Goal: Task Accomplishment & Management: Manage account settings

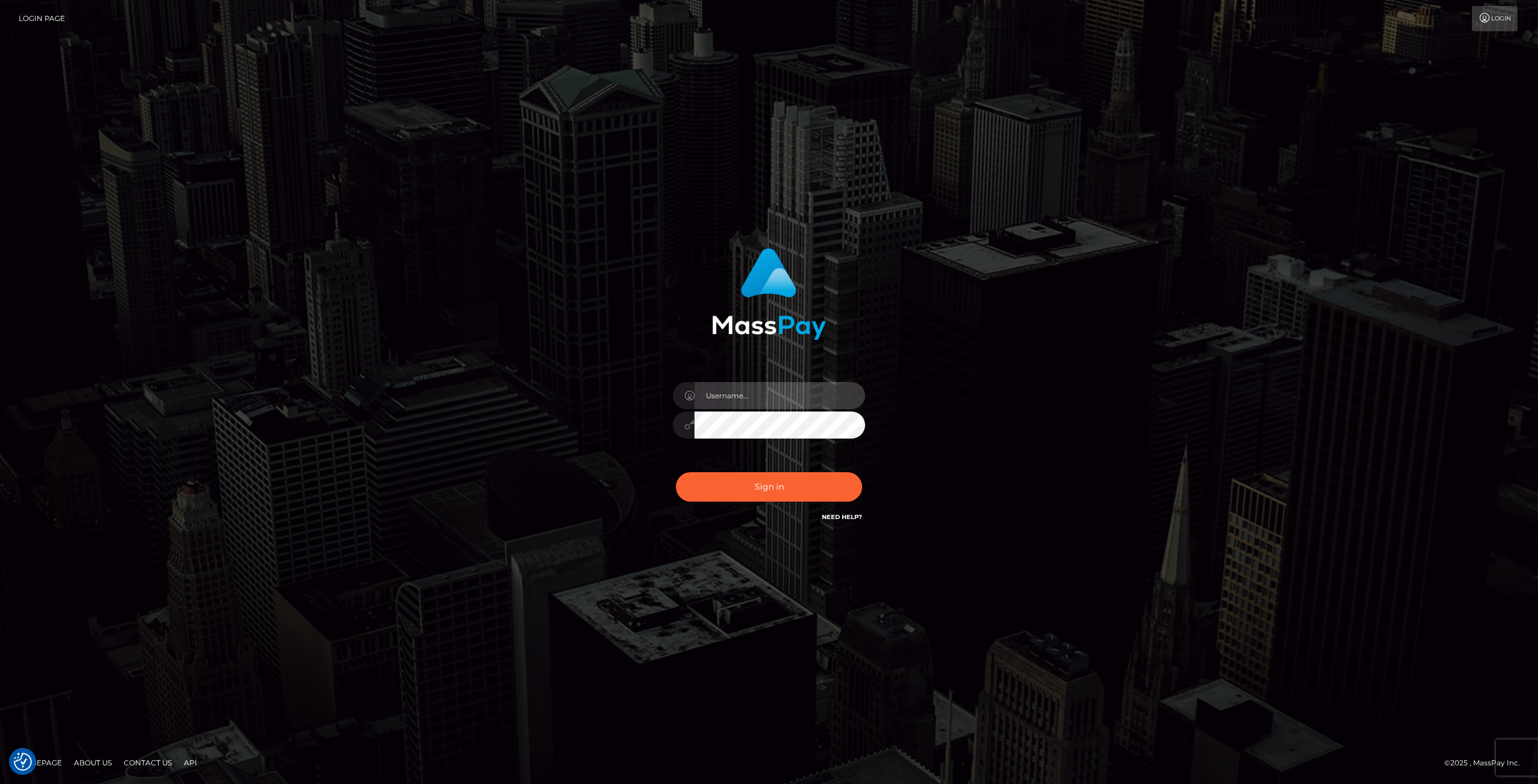
click at [727, 394] on input "text" at bounding box center [780, 395] width 171 height 27
type input "[EMAIL_ADDRESS][DOMAIN_NAME]"
click at [764, 472] on button "Sign in" at bounding box center [769, 487] width 186 height 30
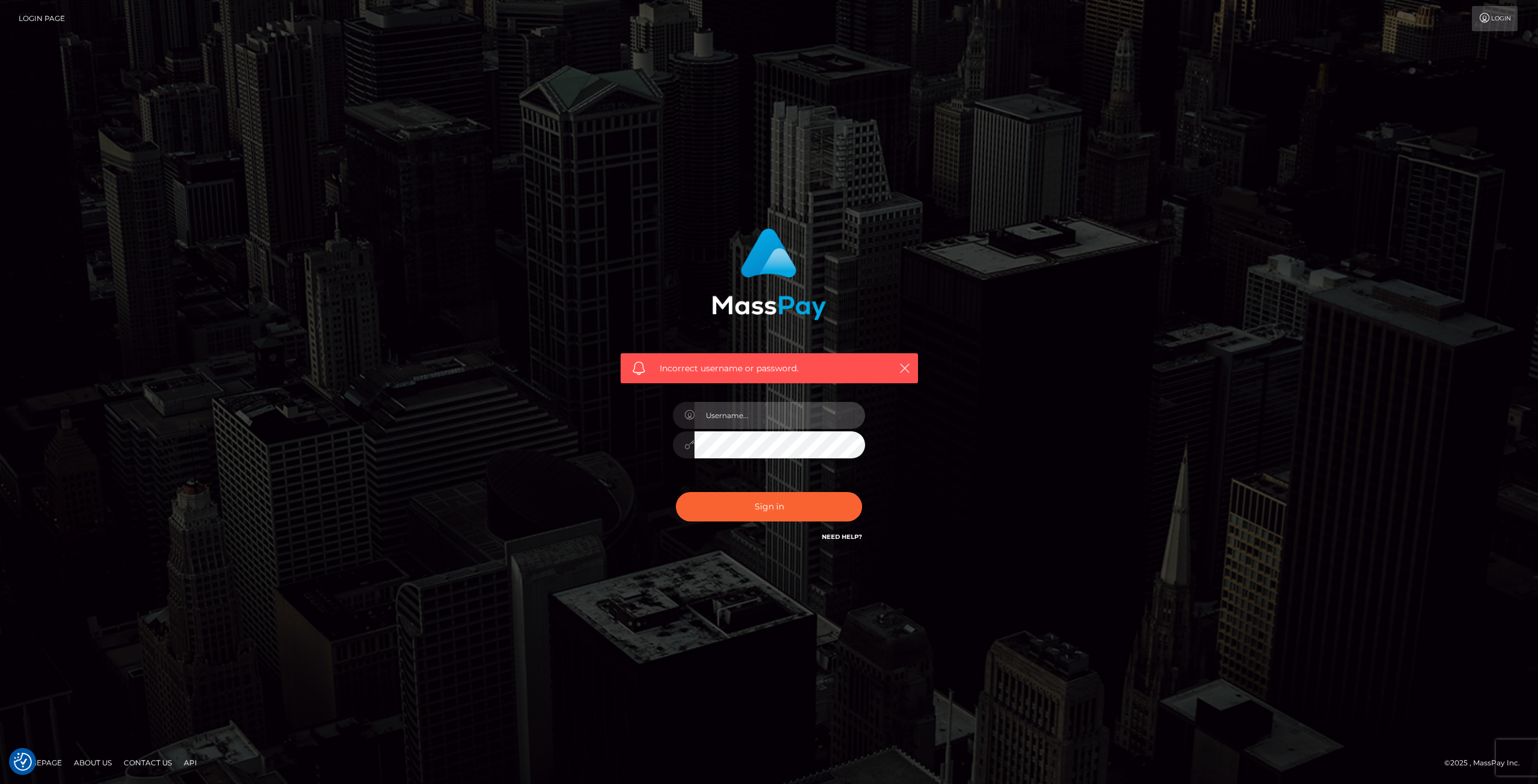
click at [776, 416] on input "text" at bounding box center [780, 415] width 171 height 27
type input "[EMAIL_ADDRESS][DOMAIN_NAME]"
click at [689, 447] on icon at bounding box center [689, 445] width 10 height 9
click at [676, 492] on button "Sign in" at bounding box center [769, 506] width 186 height 30
click at [766, 427] on input "text" at bounding box center [780, 415] width 171 height 27
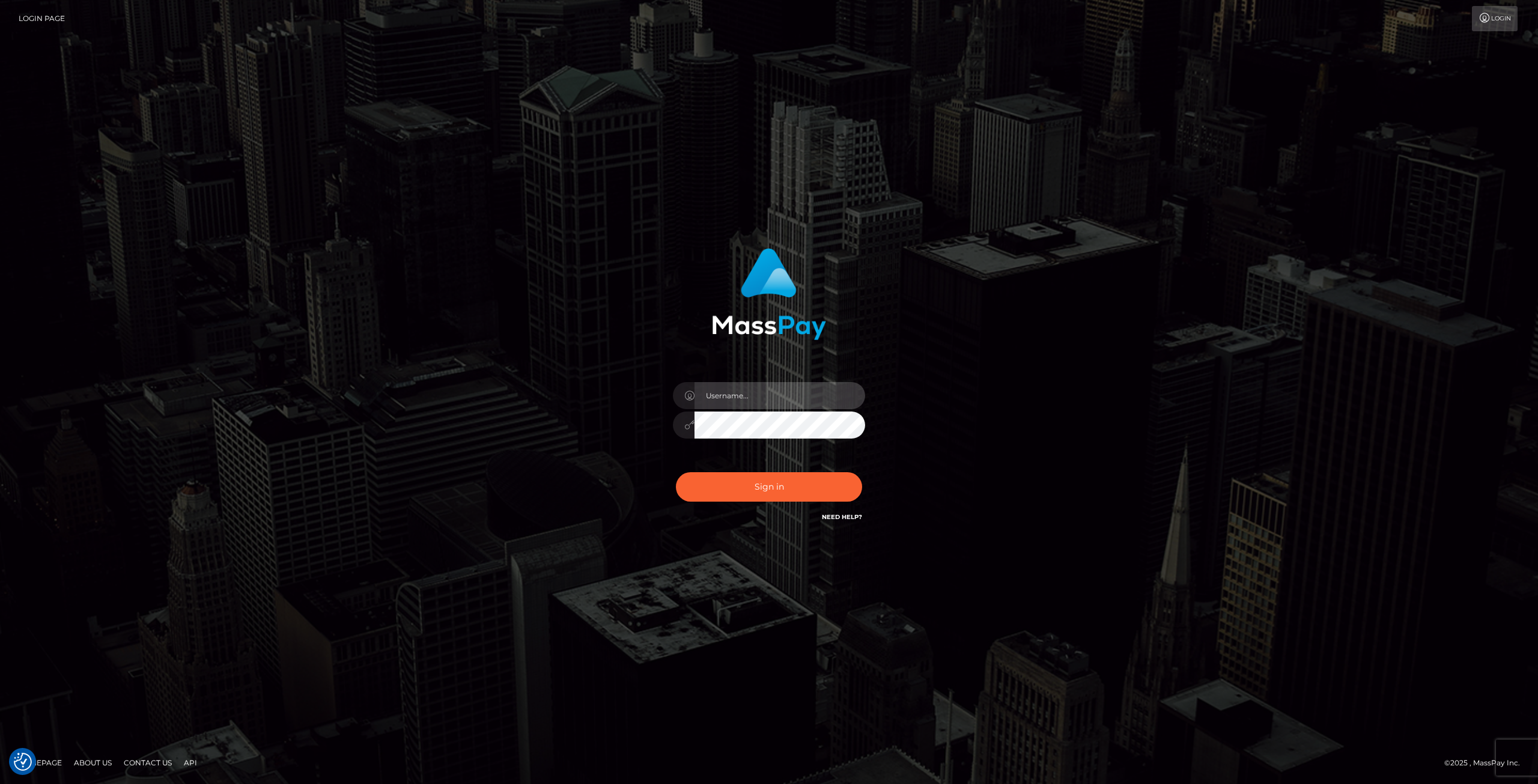
click at [770, 391] on input "text" at bounding box center [780, 395] width 171 height 27
click at [769, 396] on input "[EMAIL_ADDRESS][DOMAIN_NAME]" at bounding box center [780, 395] width 171 height 27
type input "andyanimation@gmail.com"
click at [825, 484] on button "Sign in" at bounding box center [769, 487] width 186 height 30
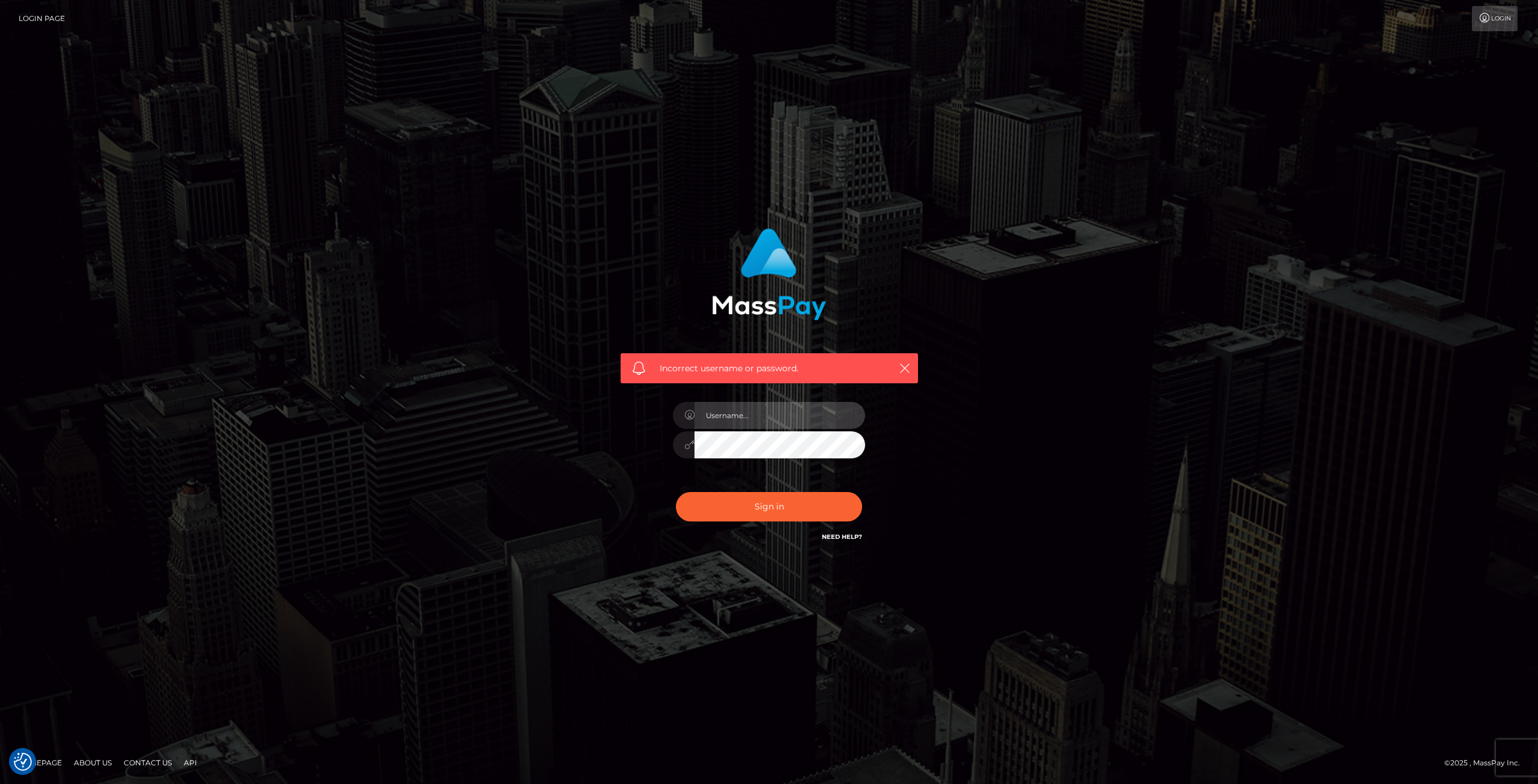
click at [781, 402] on input "text" at bounding box center [780, 415] width 171 height 27
type input "[EMAIL_ADDRESS][DOMAIN_NAME]"
click at [743, 499] on button "Sign in" at bounding box center [769, 506] width 186 height 30
click at [835, 536] on link "Need Help?" at bounding box center [842, 536] width 40 height 8
click at [736, 409] on input "text" at bounding box center [780, 415] width 171 height 27
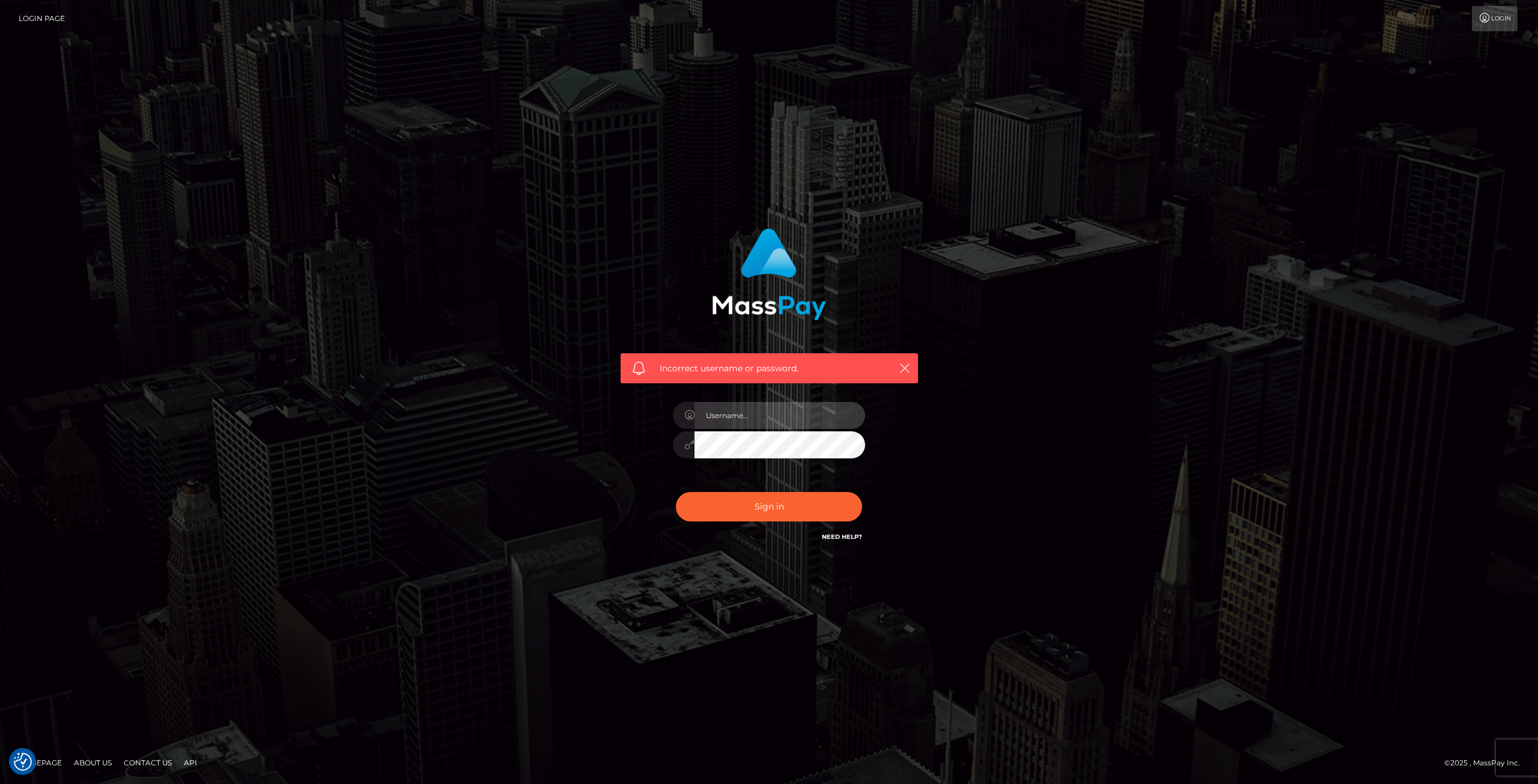
type input "elenasummers00@gmail.com"
drag, startPoint x: 759, startPoint y: 417, endPoint x: 863, endPoint y: 419, distance: 104.0
click at [863, 419] on input "elenasummers00@gmail.com" at bounding box center [780, 415] width 171 height 27
click at [1008, 399] on div "Incorrect username or password. elenasummers00@gmail.com" at bounding box center [769, 392] width 685 height 345
click at [845, 535] on link "Need Help?" at bounding box center [842, 536] width 40 height 8
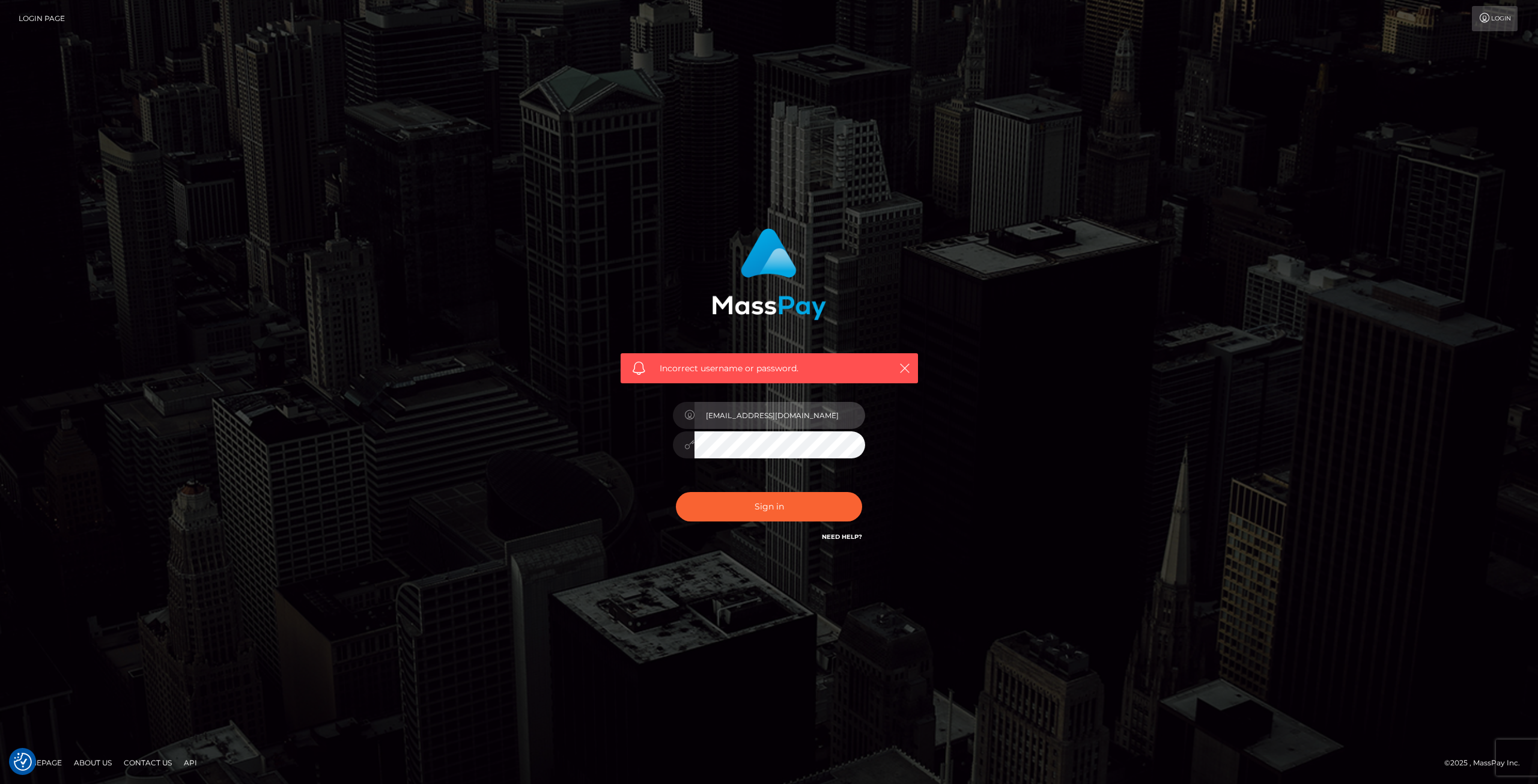
click at [722, 407] on input "elenasummers00@gmail.com" at bounding box center [780, 415] width 171 height 27
click at [1497, 19] on link "Login" at bounding box center [1495, 19] width 45 height 25
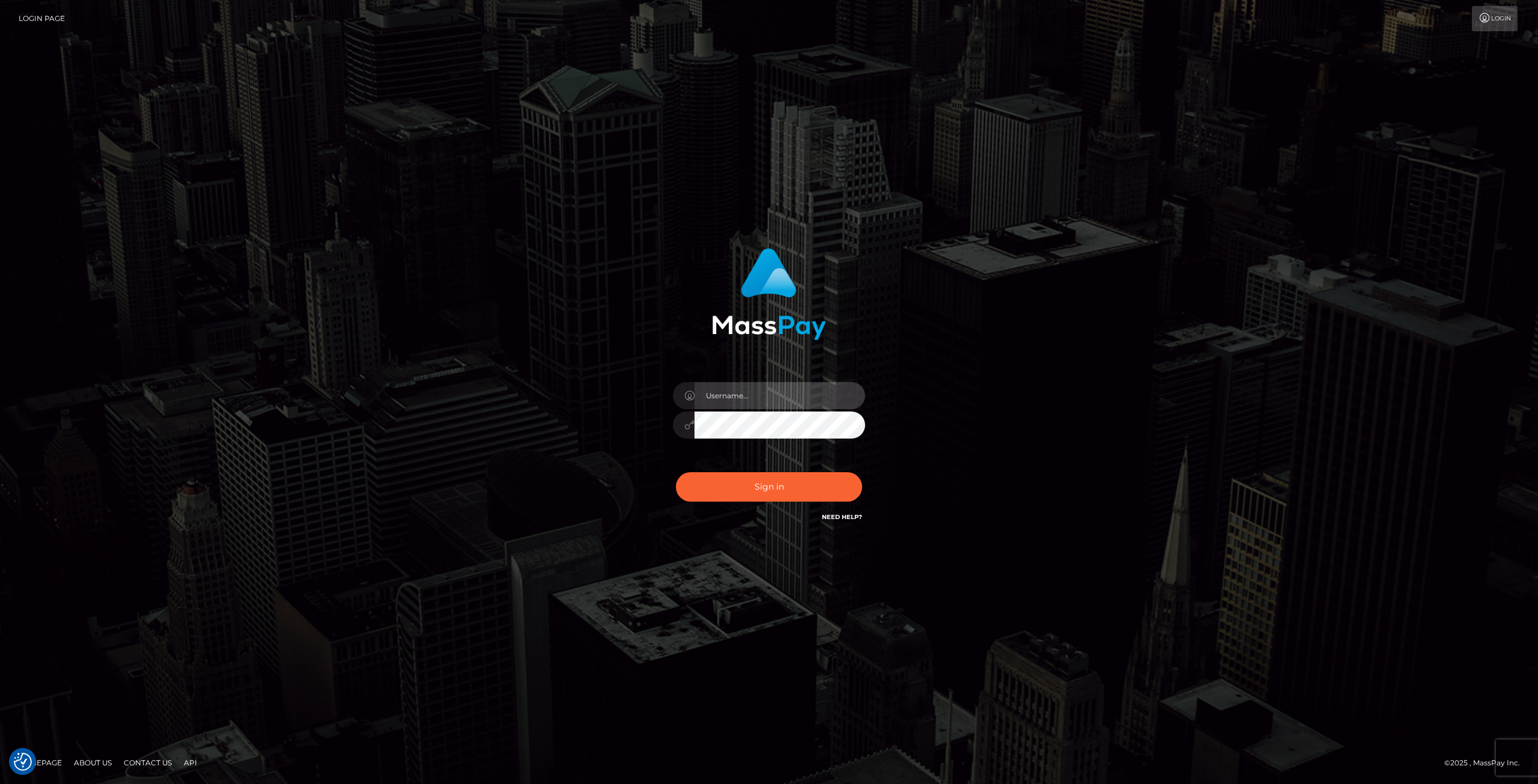
click at [771, 397] on input "text" at bounding box center [780, 395] width 171 height 27
drag, startPoint x: 758, startPoint y: 394, endPoint x: 875, endPoint y: 399, distance: 117.1
click at [875, 399] on div "elenasummers00@gmail.com Sign in" at bounding box center [769, 386] width 315 height 294
type input "elenasummers"
click at [672, 524] on div "elenasummers Sign in" at bounding box center [769, 386] width 315 height 294
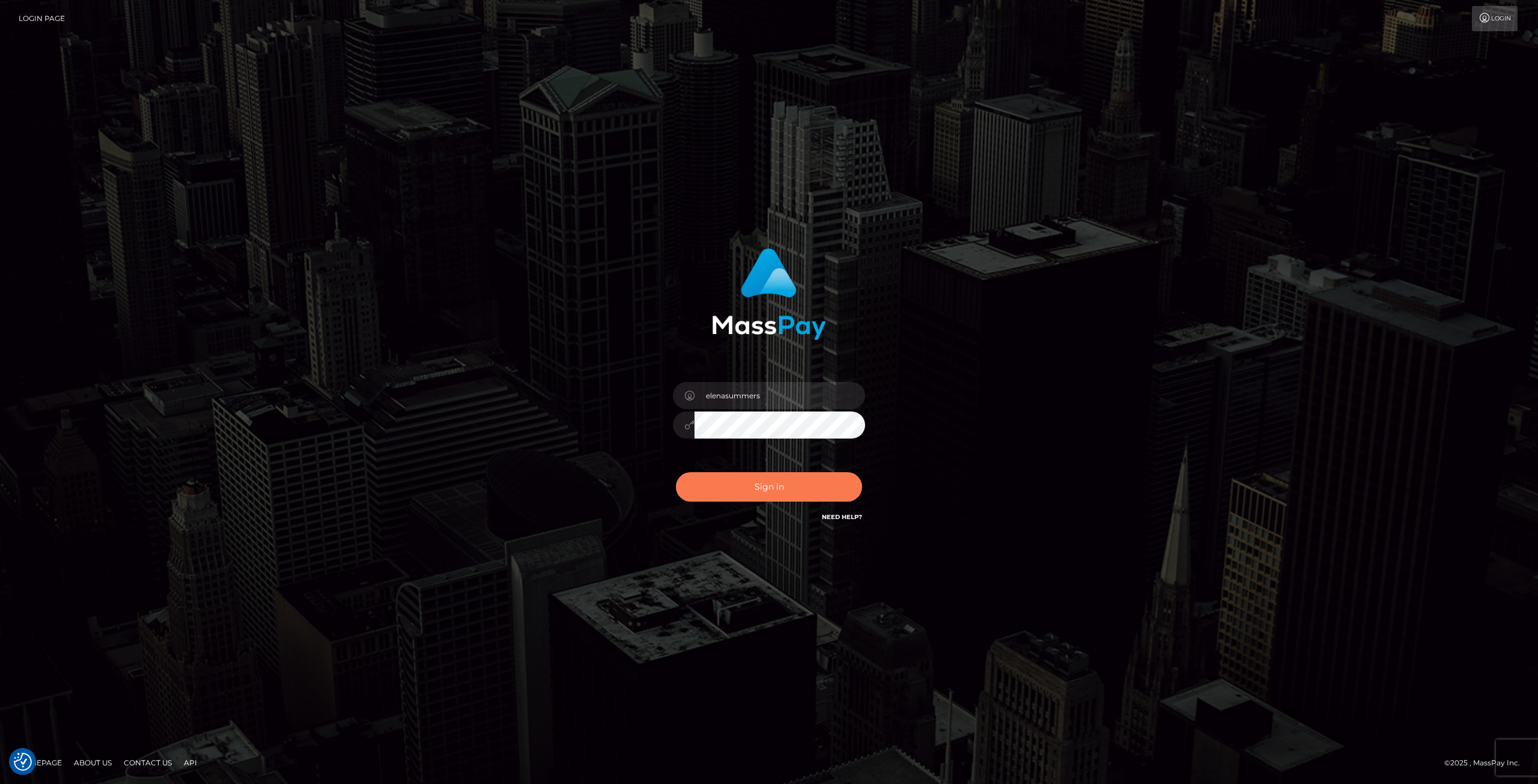
click at [727, 485] on button "Sign in" at bounding box center [769, 487] width 186 height 30
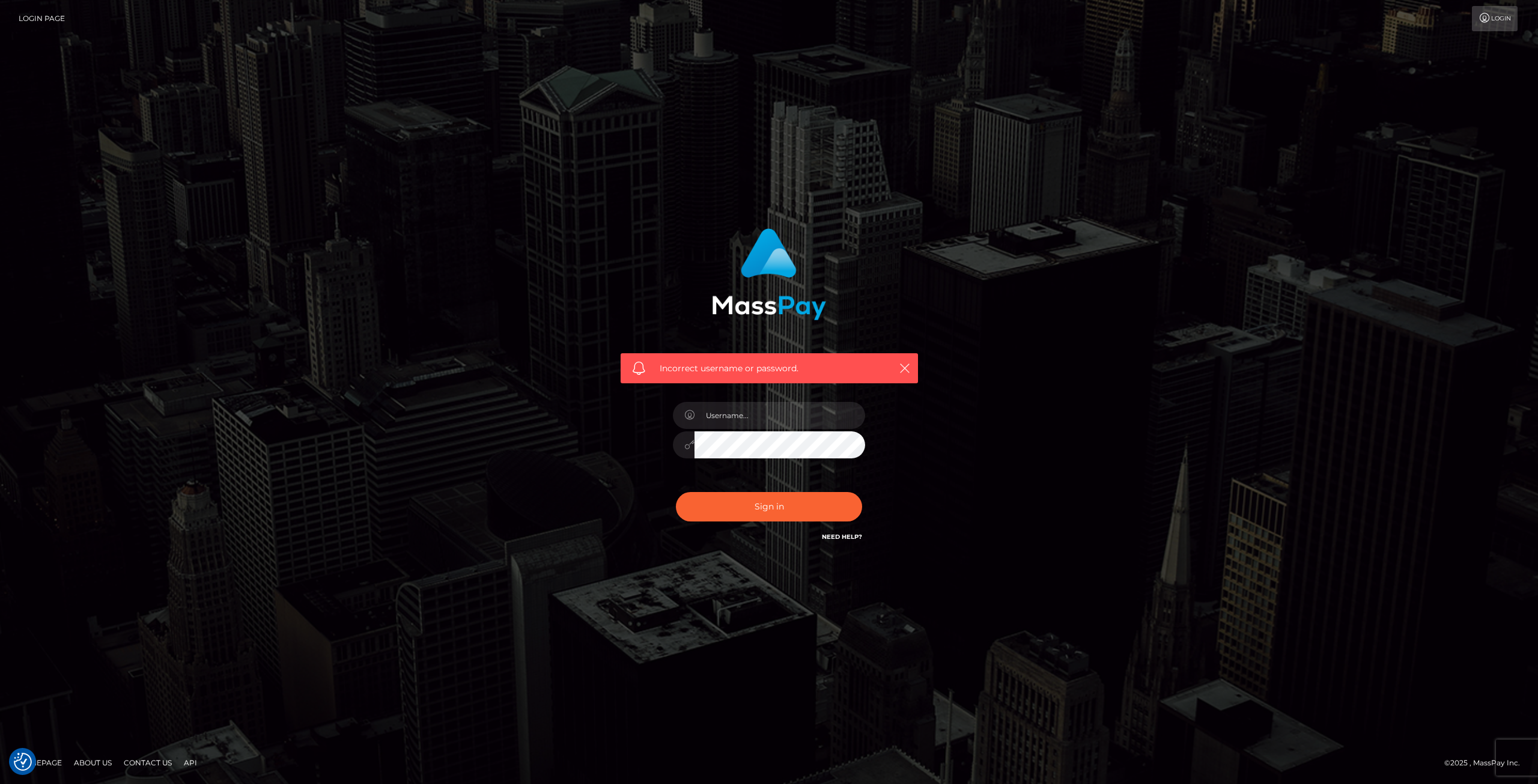
click at [806, 548] on div "Incorrect username or password." at bounding box center [769, 386] width 315 height 333
